Goal: Check status: Check status

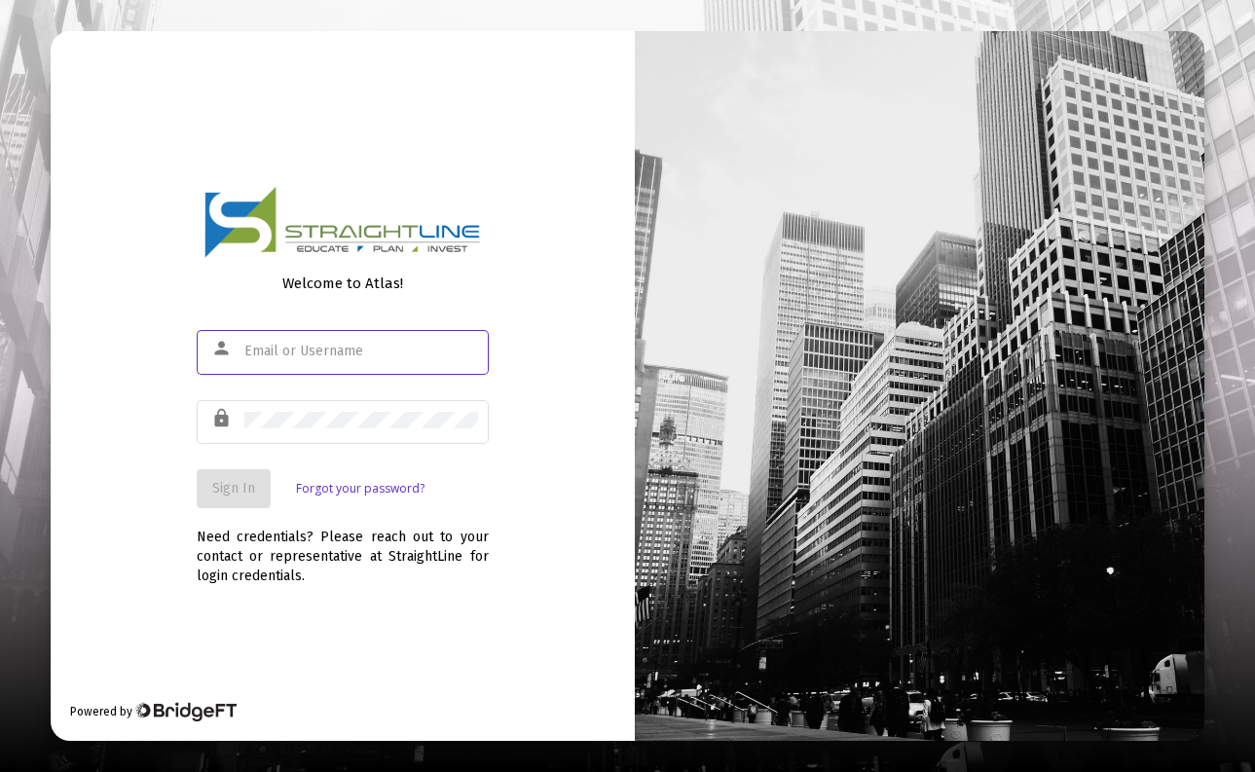
type input "[EMAIL_ADDRESS][DOMAIN_NAME]"
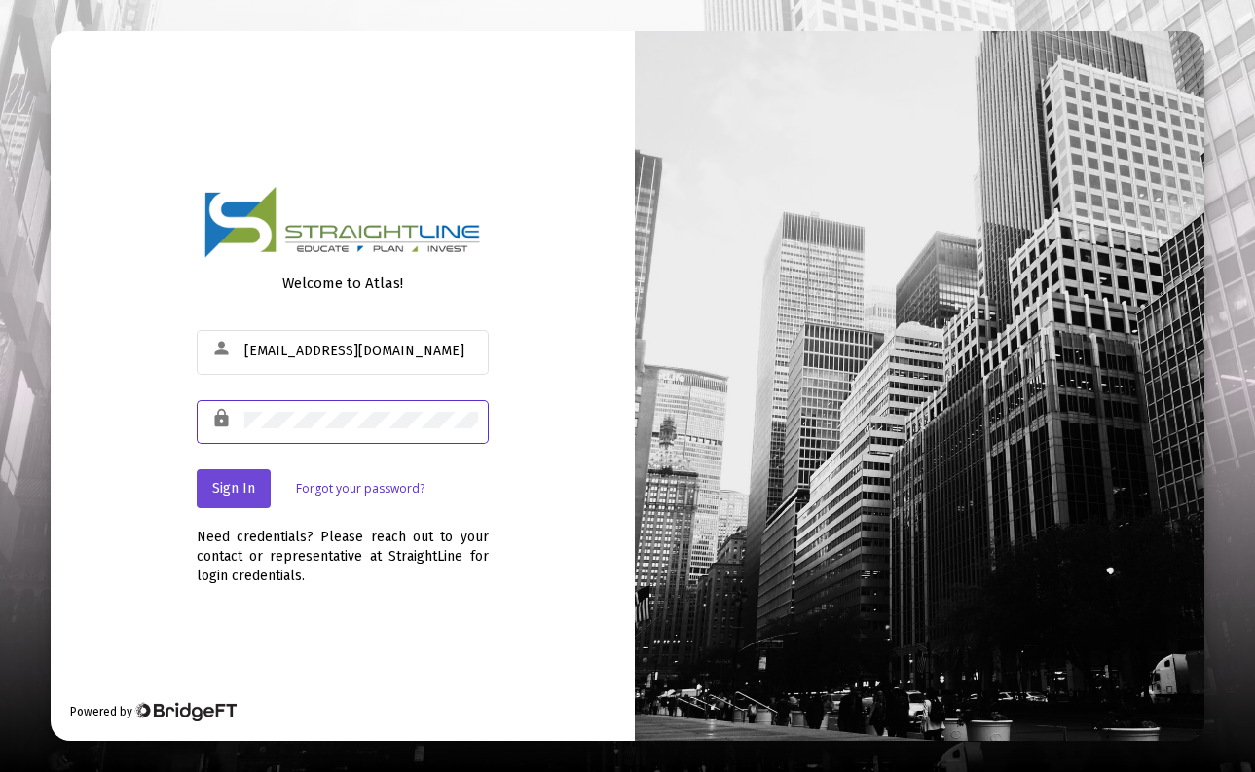
click at [244, 498] on button "Sign In" at bounding box center [234, 488] width 74 height 39
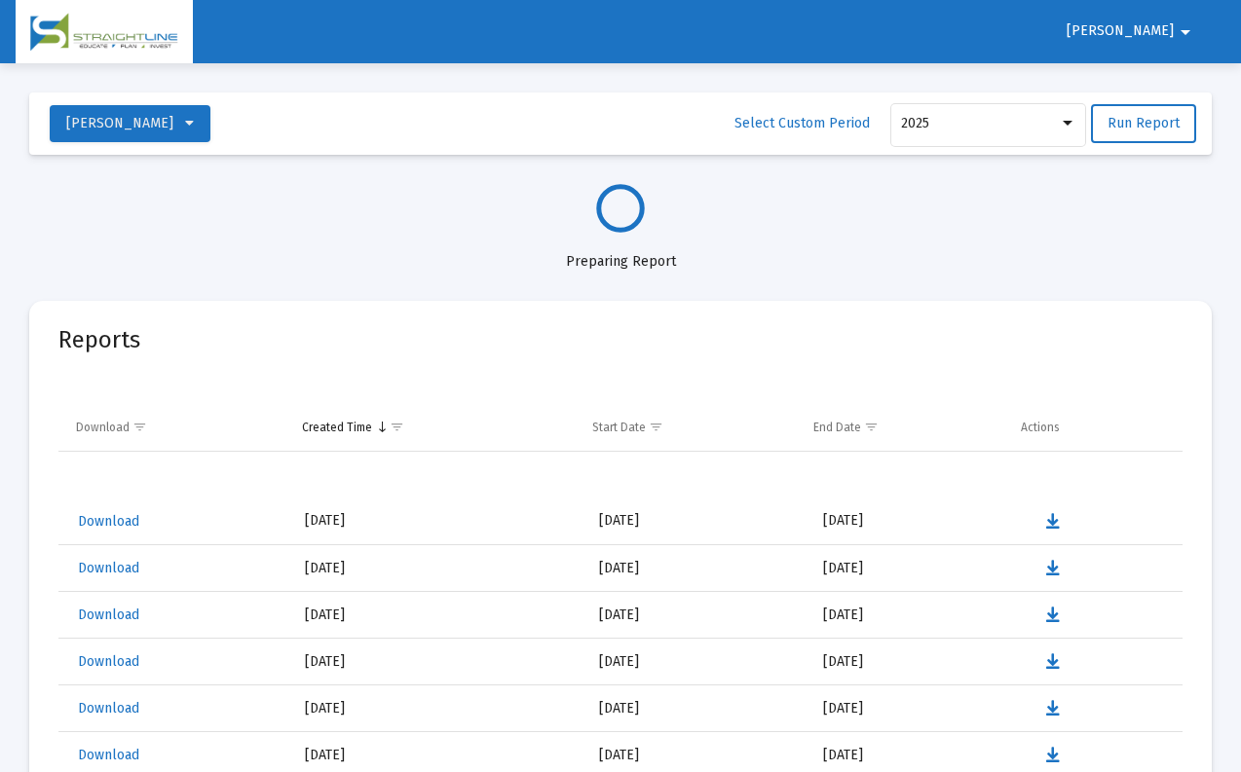
select select "View all"
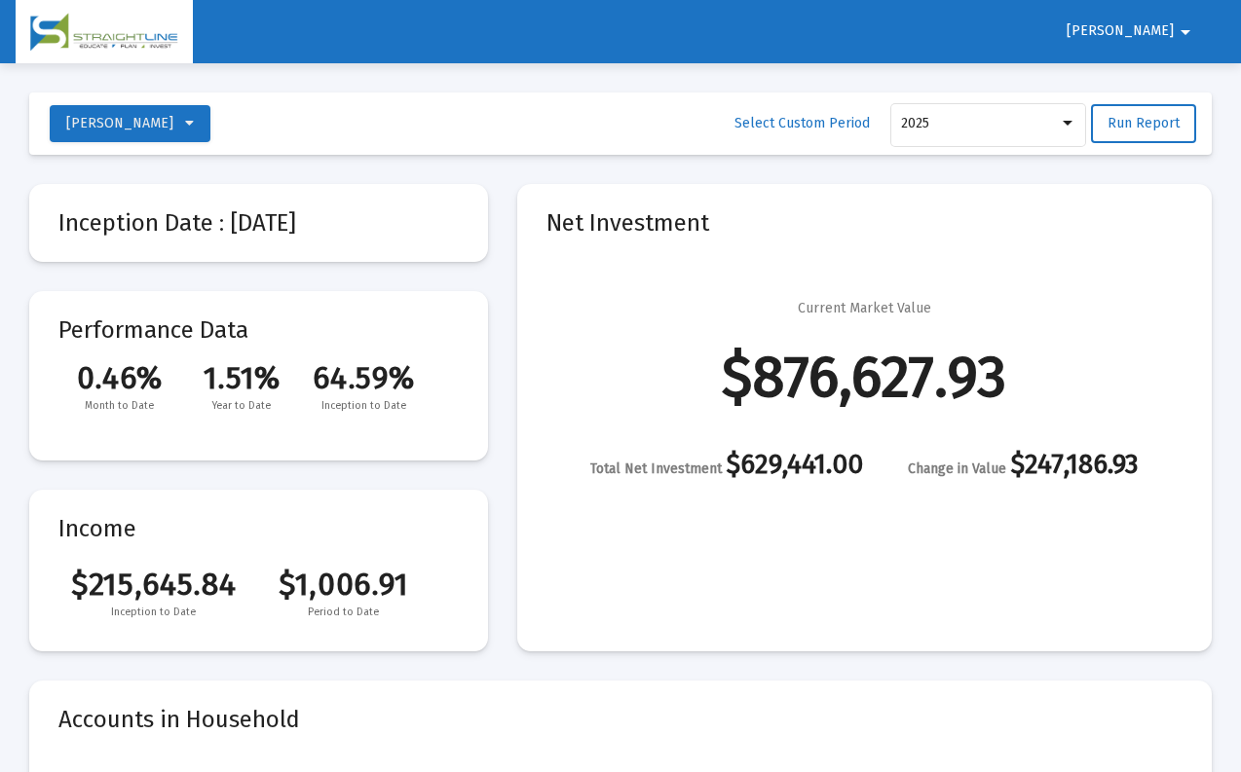
click at [151, 558] on mat-card-content "$215,645.84 $1,006.91 Inception to Date Period to Date" at bounding box center [258, 584] width 400 height 76
click at [1065, 129] on div at bounding box center [1068, 124] width 18 height 16
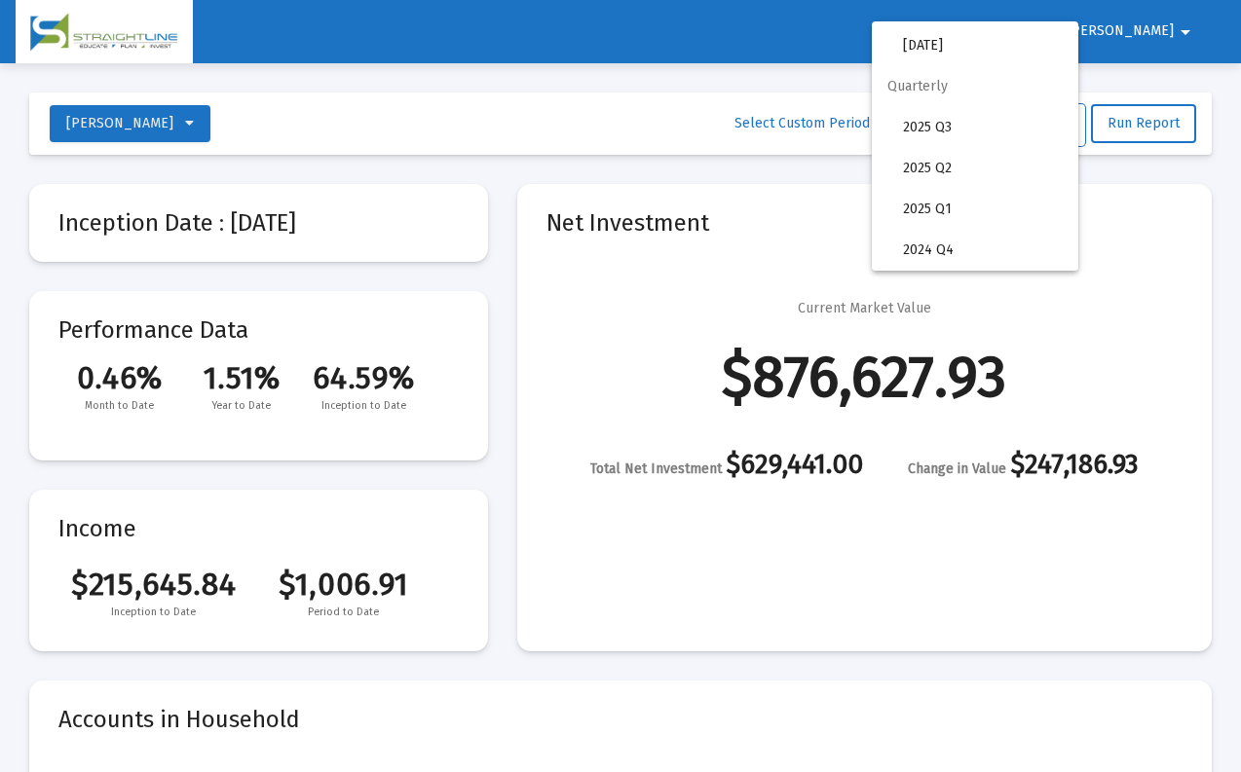
scroll to position [354, 0]
click at [1144, 130] on div at bounding box center [620, 386] width 1241 height 772
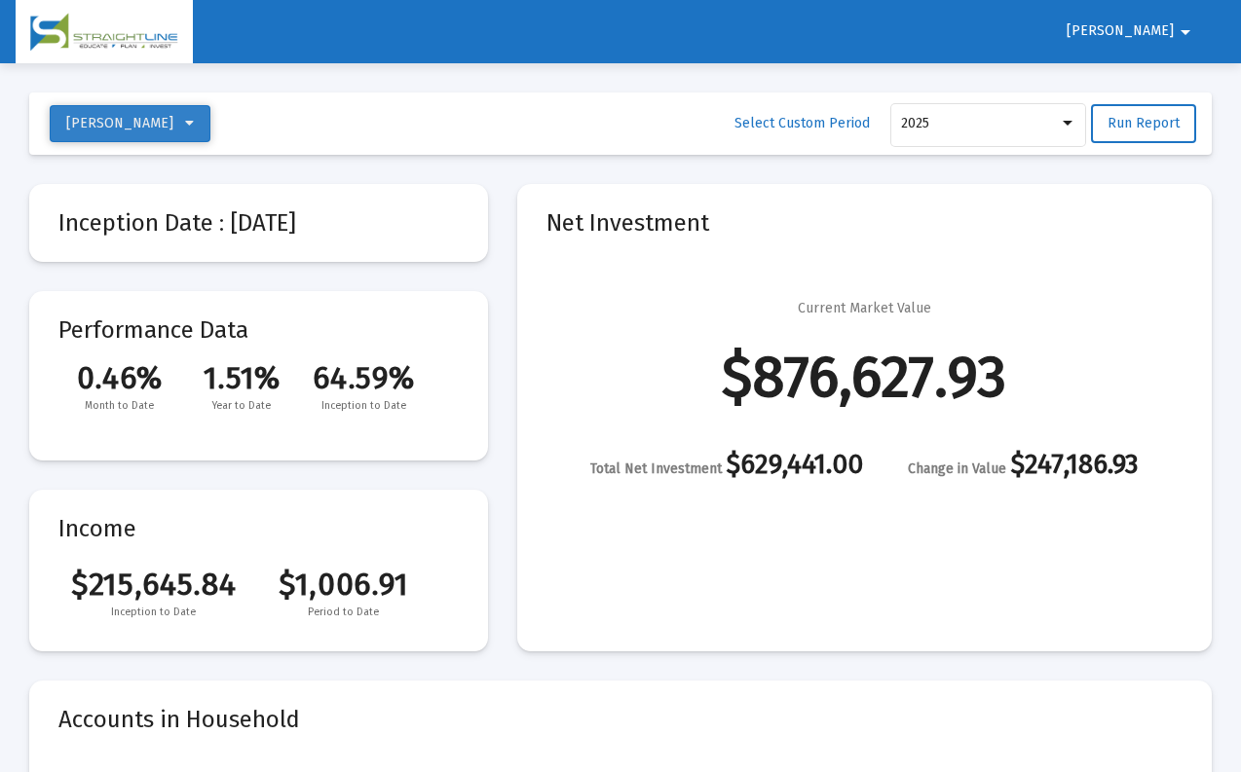
click at [194, 125] on icon at bounding box center [189, 124] width 9 height 14
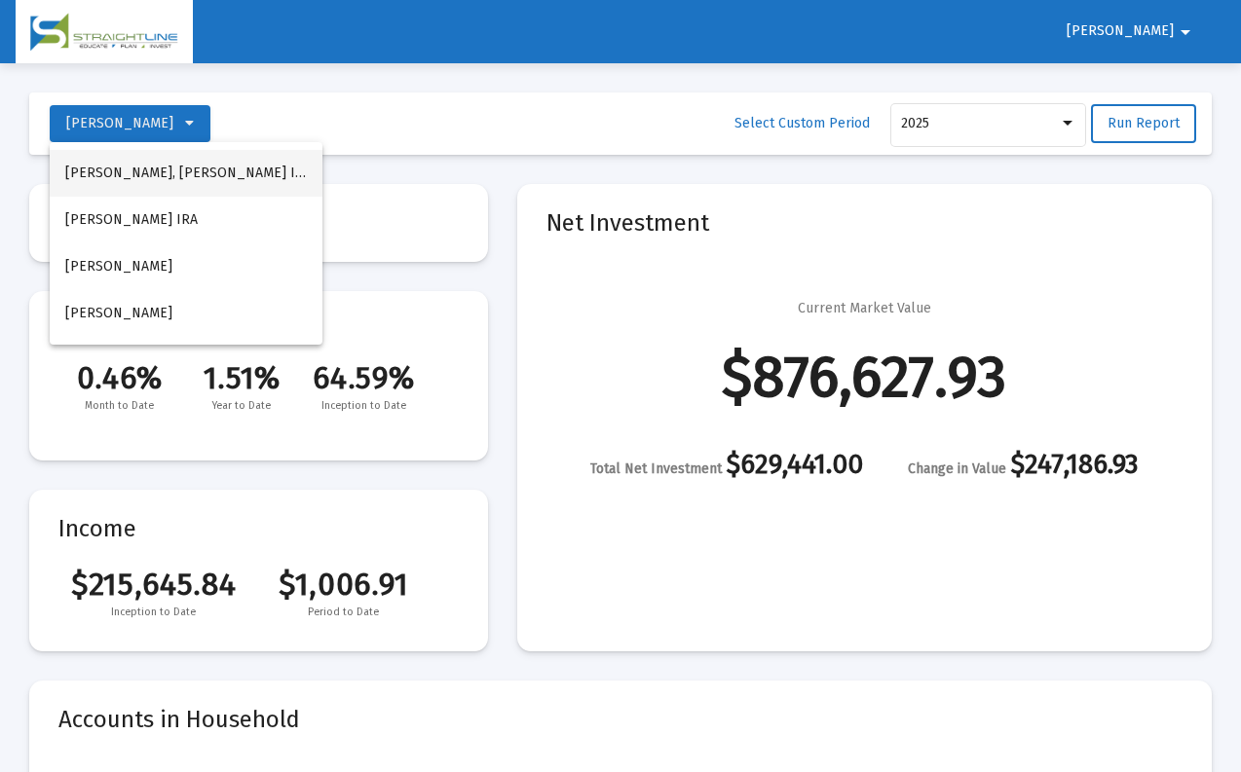
click at [201, 169] on button "Wright, Amy Roth IRA" at bounding box center [186, 173] width 273 height 47
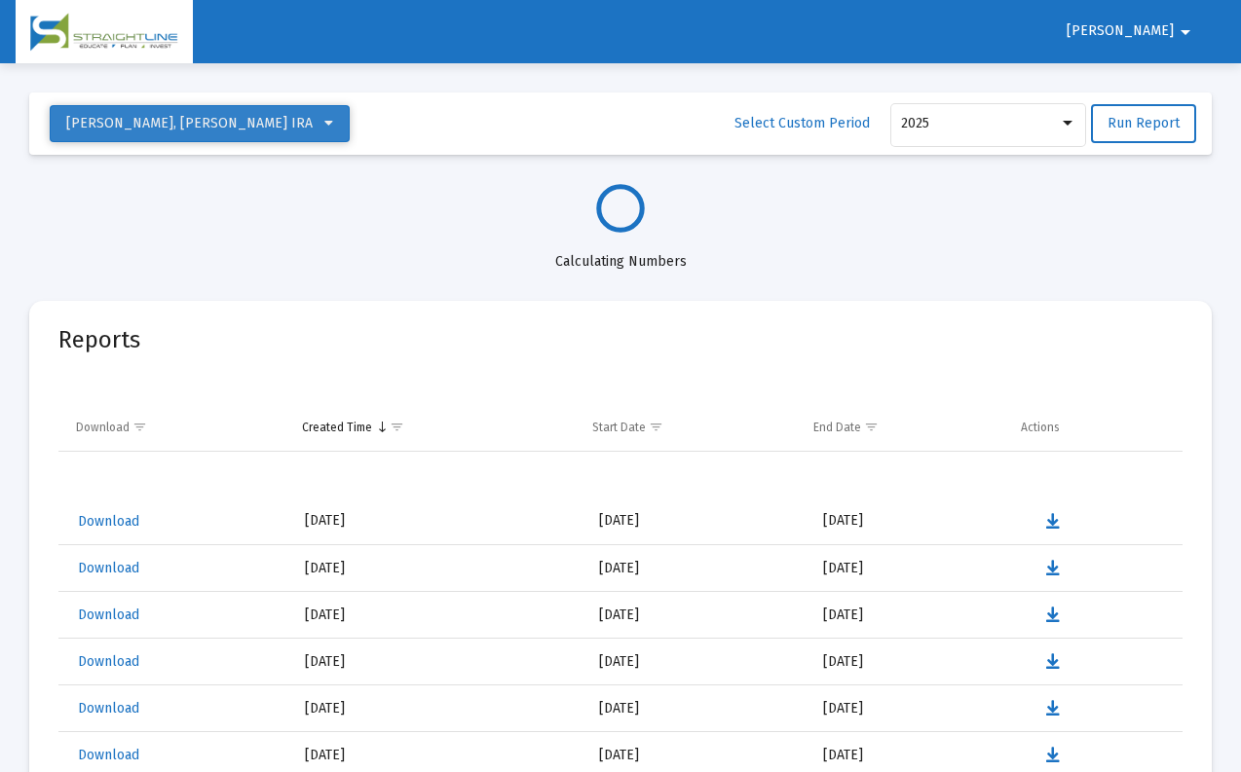
click at [324, 124] on icon at bounding box center [328, 124] width 9 height 14
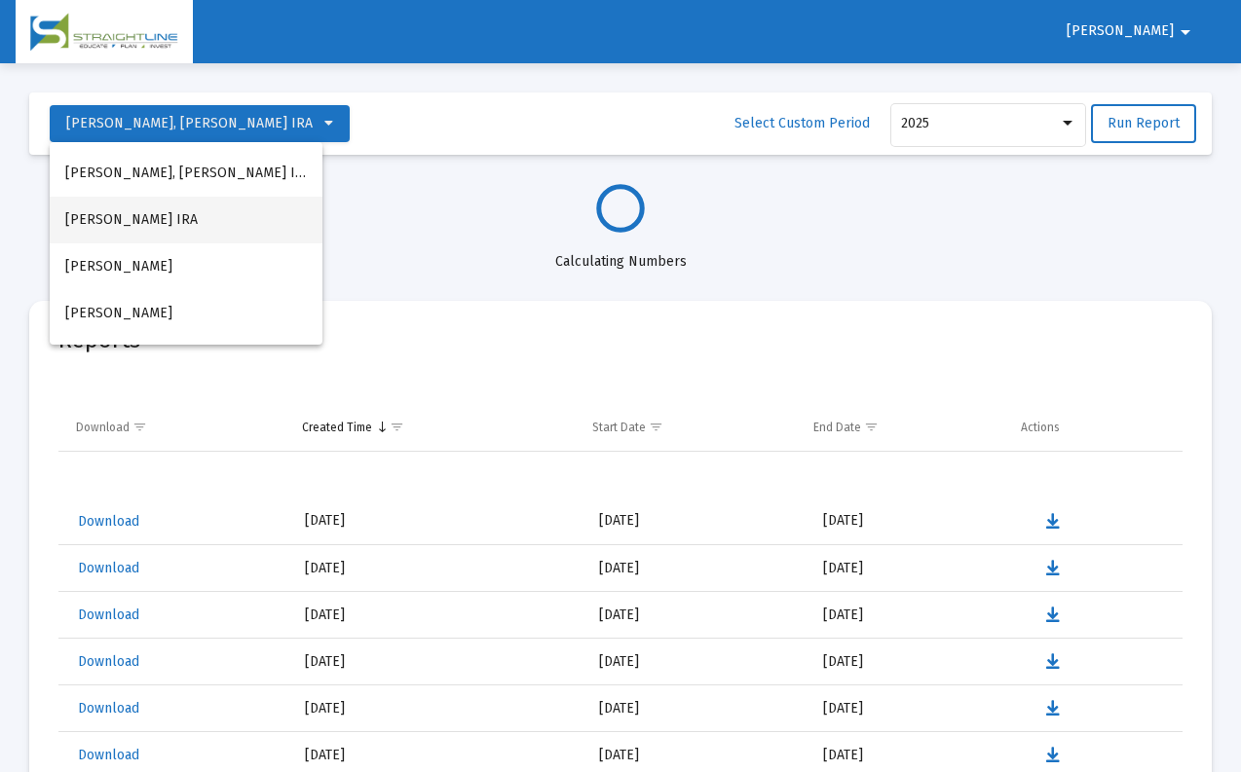
select select "View all"
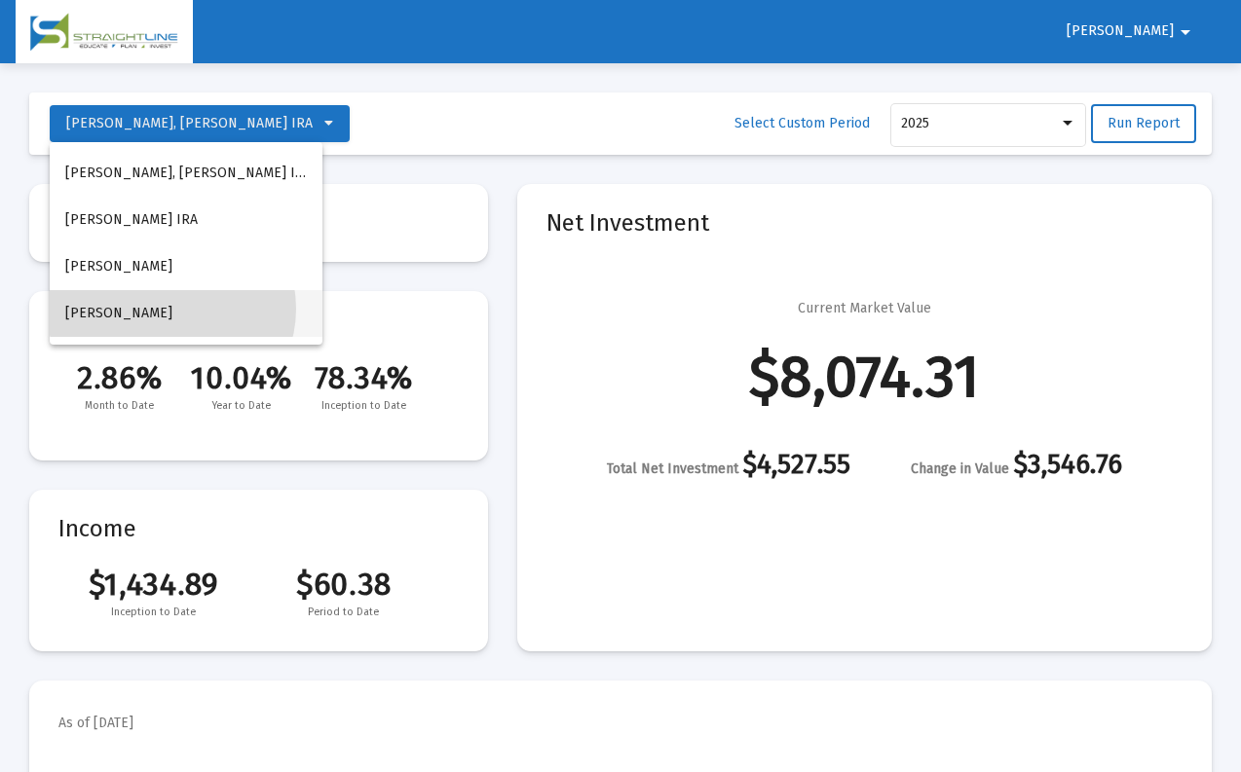
click at [171, 309] on span "Wright, Amy Household" at bounding box center [118, 313] width 107 height 17
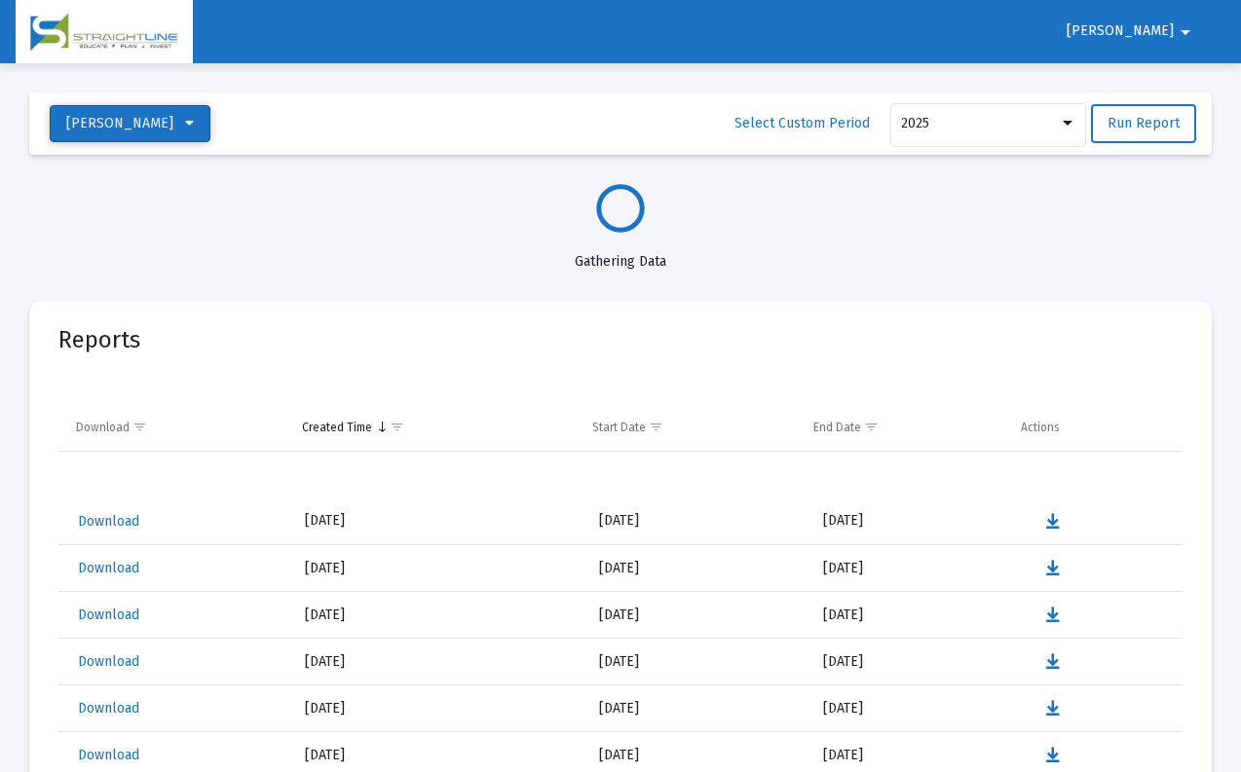
select select "View all"
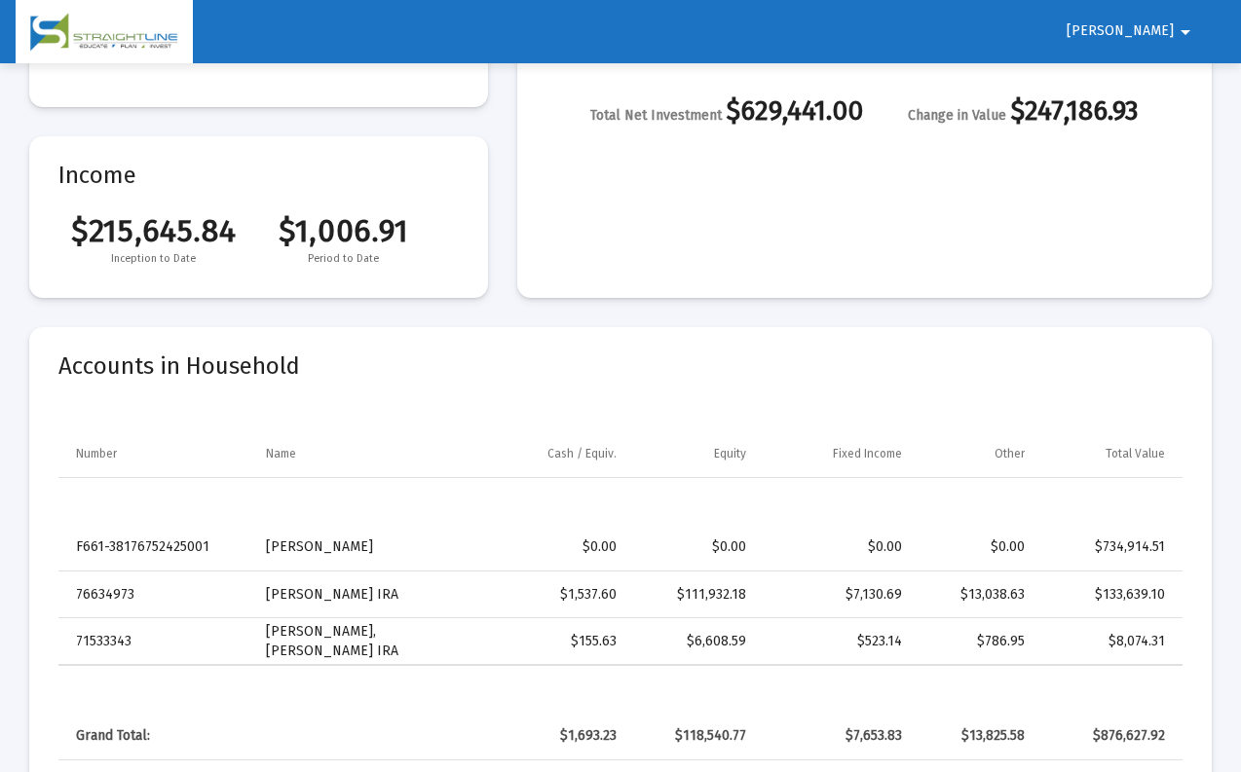
scroll to position [466, 0]
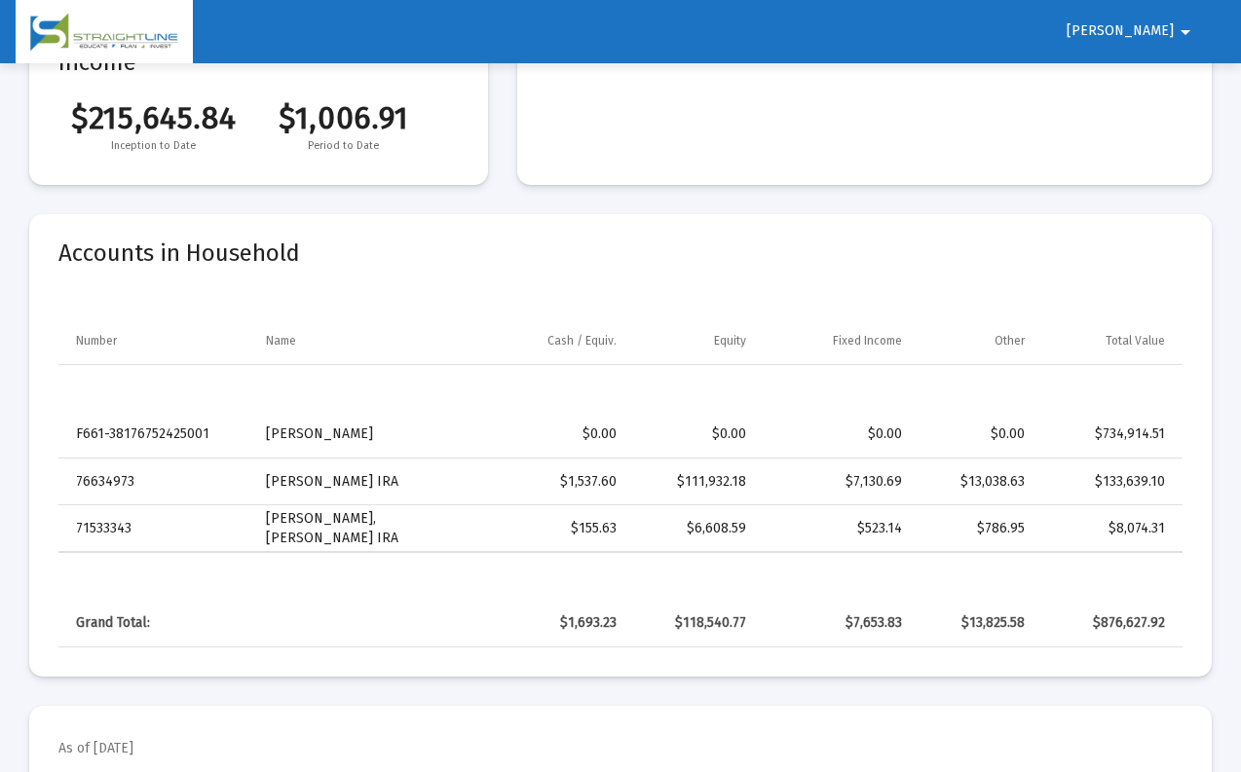
click at [1180, 38] on mat-icon "arrow_drop_down" at bounding box center [1184, 32] width 23 height 39
click at [1185, 77] on button "Logout" at bounding box center [1178, 82] width 109 height 47
